Goal: Transaction & Acquisition: Purchase product/service

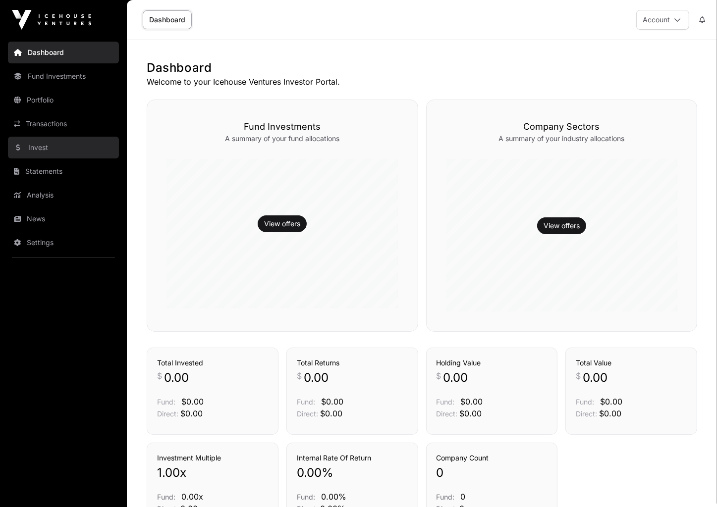
click at [40, 148] on link "Invest" at bounding box center [63, 148] width 111 height 22
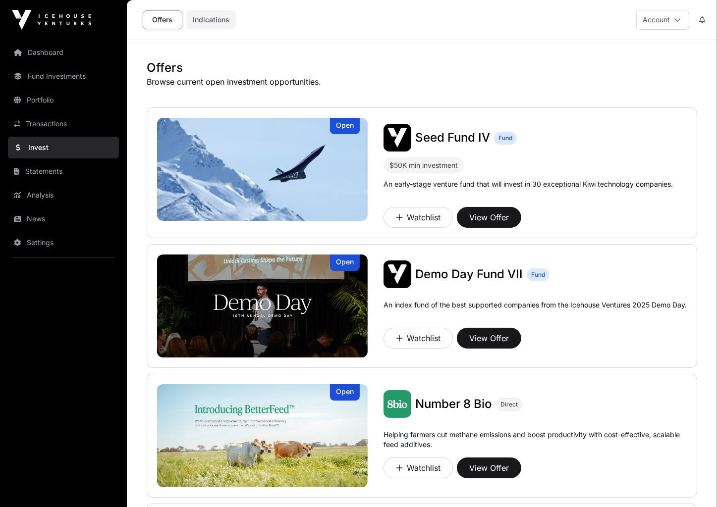
click at [215, 19] on link "Indications" at bounding box center [211, 19] width 50 height 19
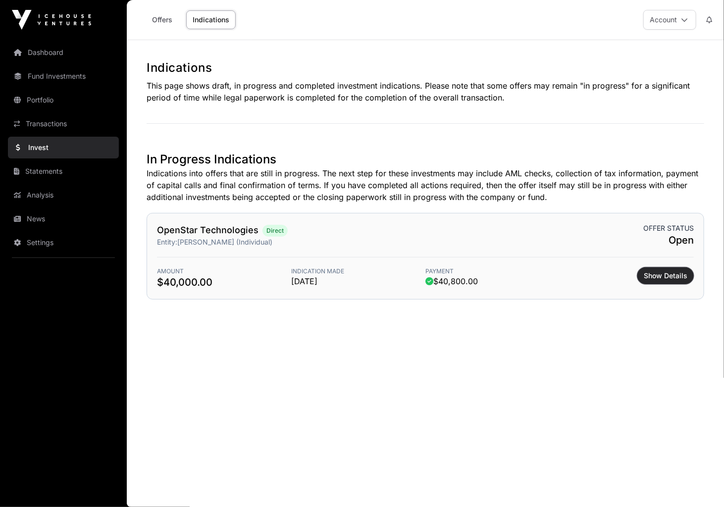
click at [663, 274] on span "Show Details" at bounding box center [666, 276] width 44 height 10
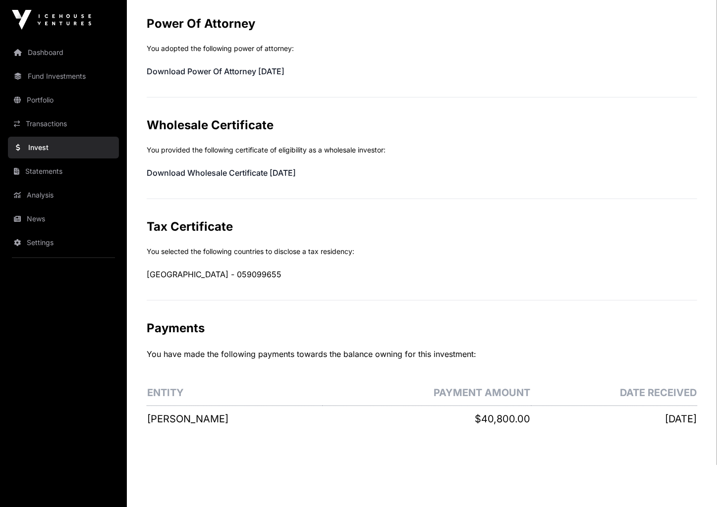
scroll to position [413, 0]
